Goal: Transaction & Acquisition: Purchase product/service

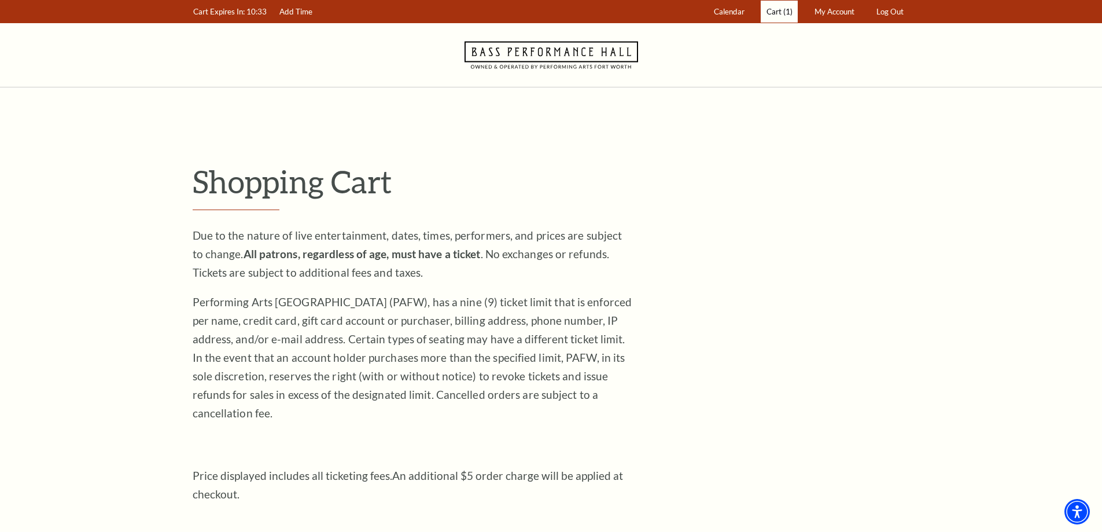
click at [786, 4] on link "Cart (1)" at bounding box center [779, 12] width 37 height 23
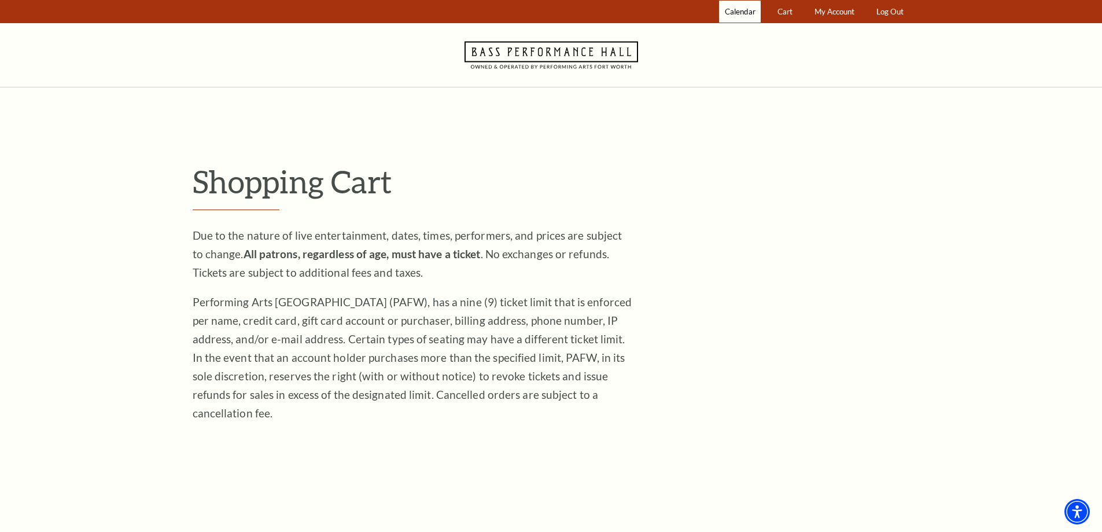
click at [738, 9] on span "Calendar" at bounding box center [740, 11] width 31 height 9
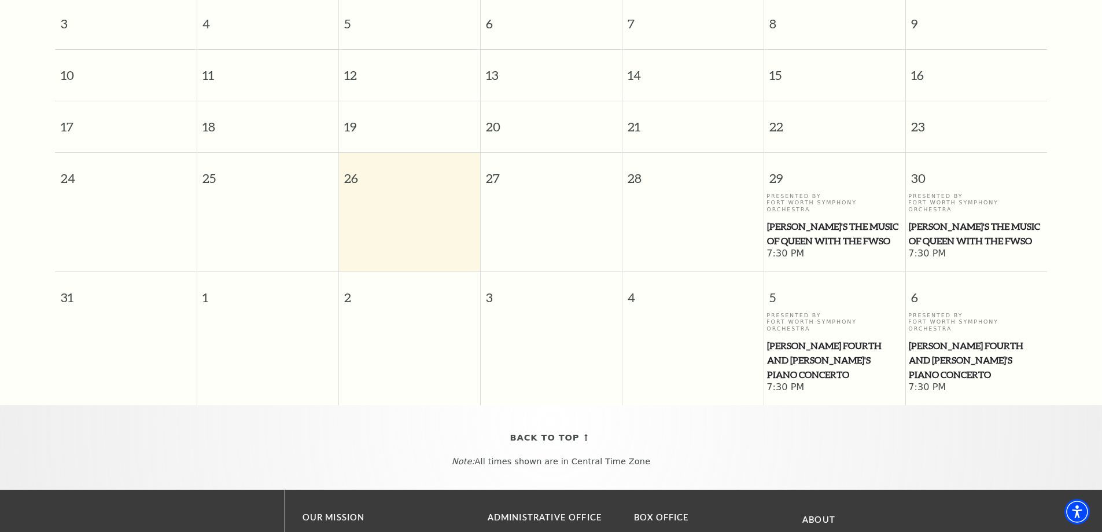
scroll to position [102, 0]
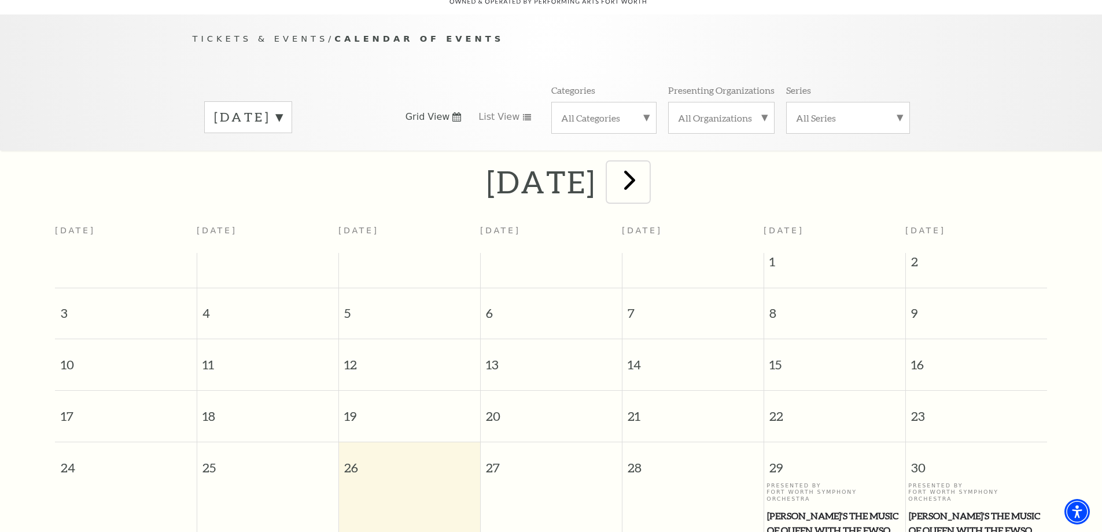
click at [646, 163] on span "next" at bounding box center [629, 179] width 33 height 33
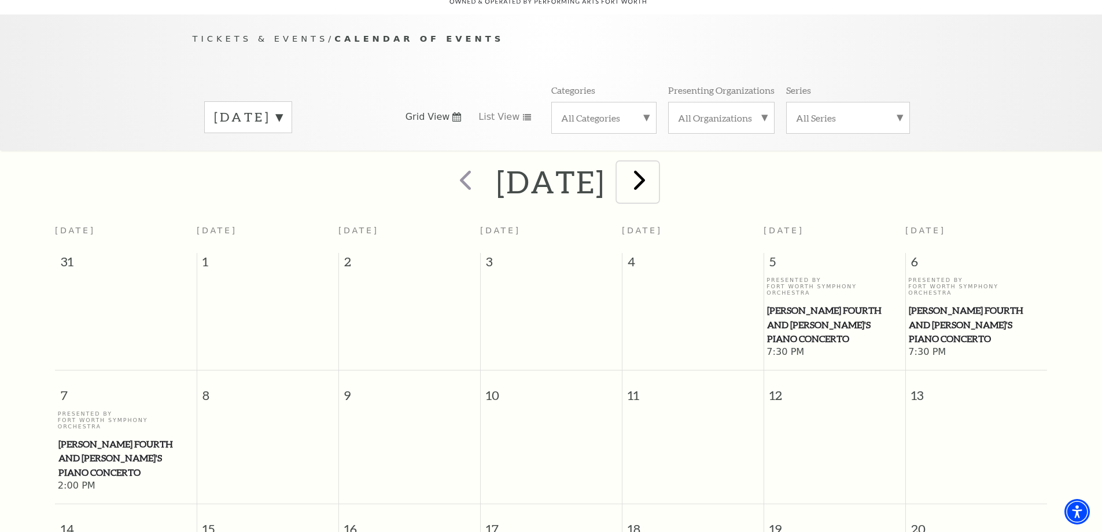
click at [656, 171] on span "next" at bounding box center [639, 179] width 33 height 33
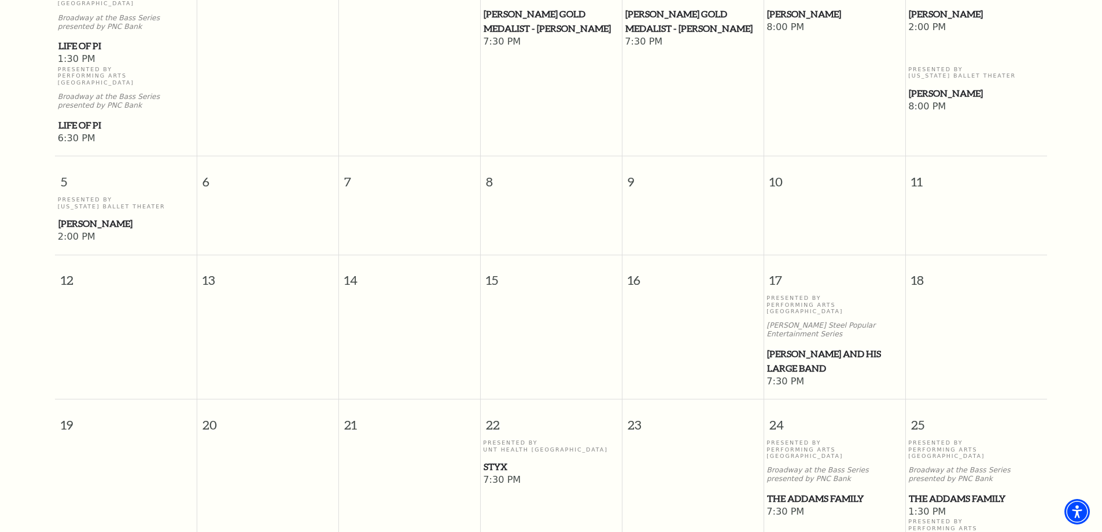
scroll to position [450, 0]
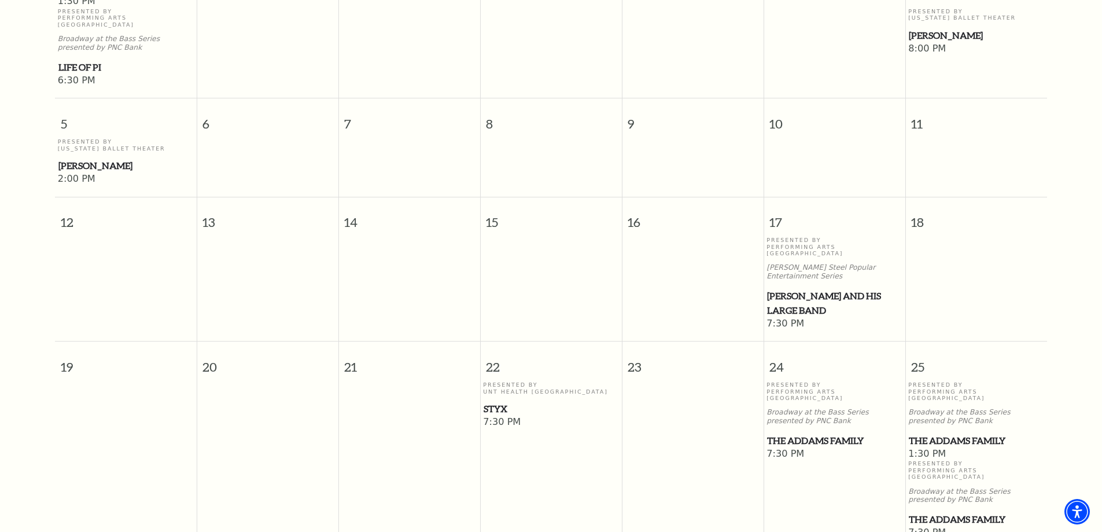
click at [503, 402] on span "Styx" at bounding box center [551, 409] width 135 height 14
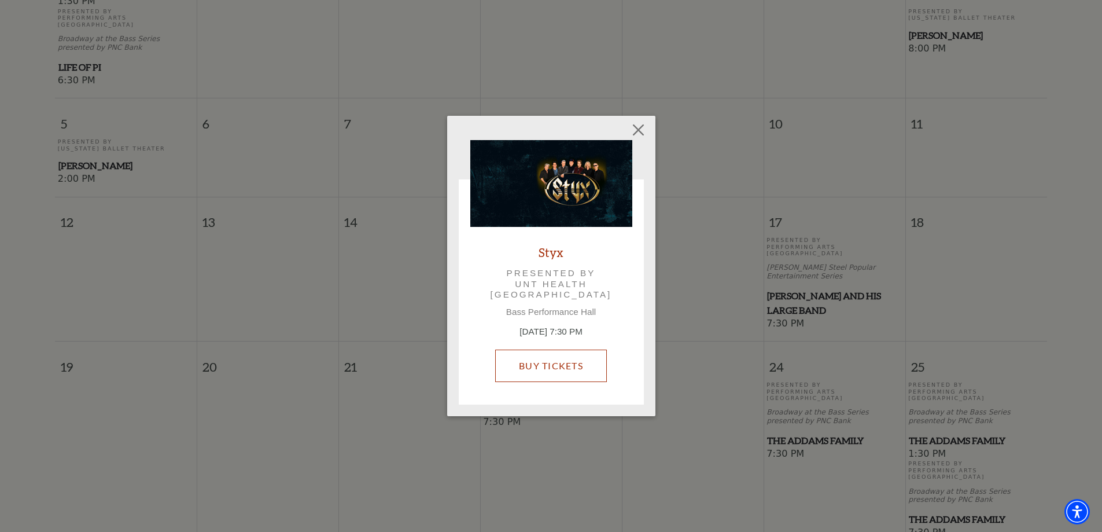
click at [572, 366] on link "Buy Tickets" at bounding box center [551, 365] width 112 height 32
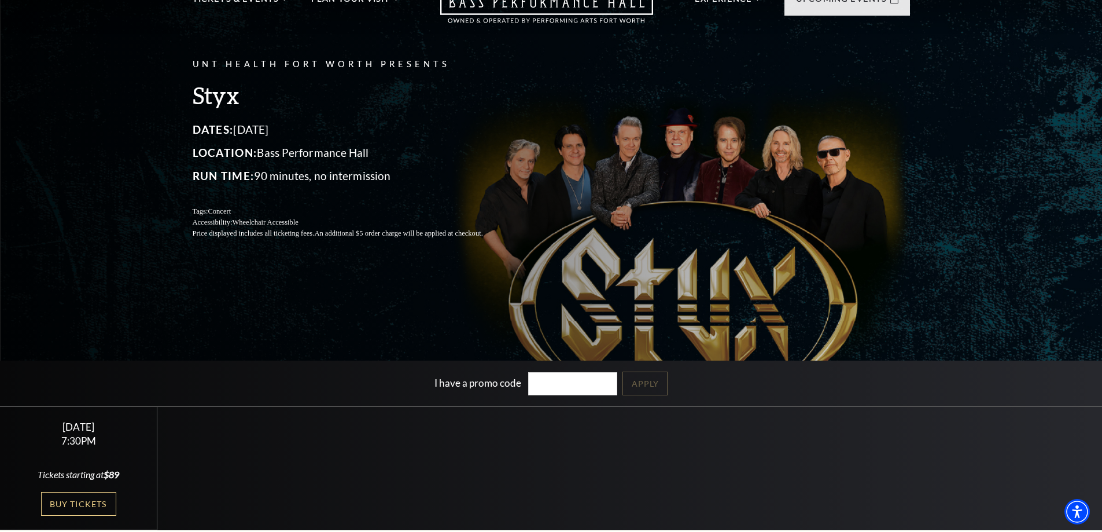
scroll to position [116, 0]
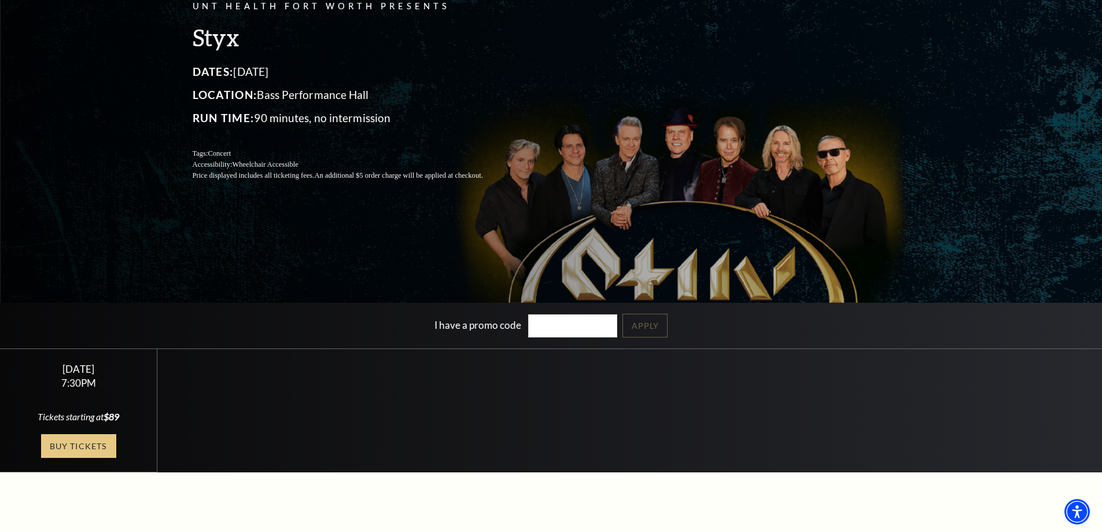
click at [79, 440] on link "Buy Tickets" at bounding box center [78, 446] width 75 height 24
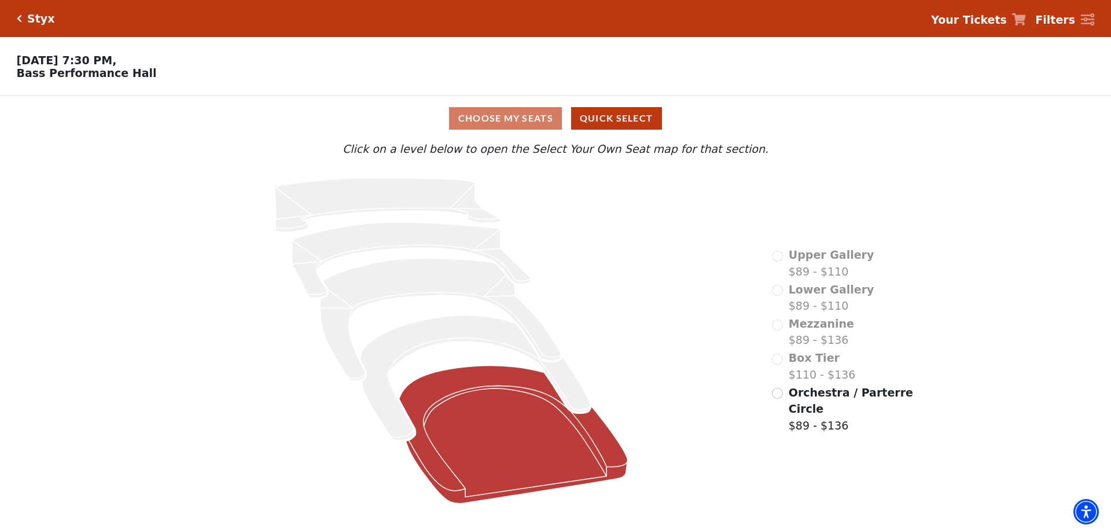
click at [484, 430] on icon at bounding box center [513, 435] width 229 height 138
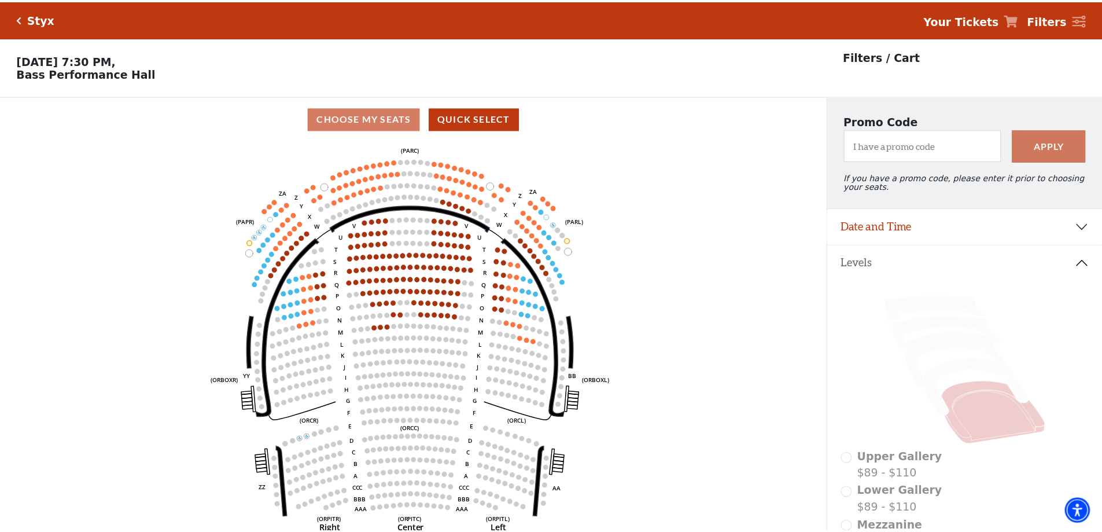
scroll to position [54, 0]
